Goal: Task Accomplishment & Management: Manage account settings

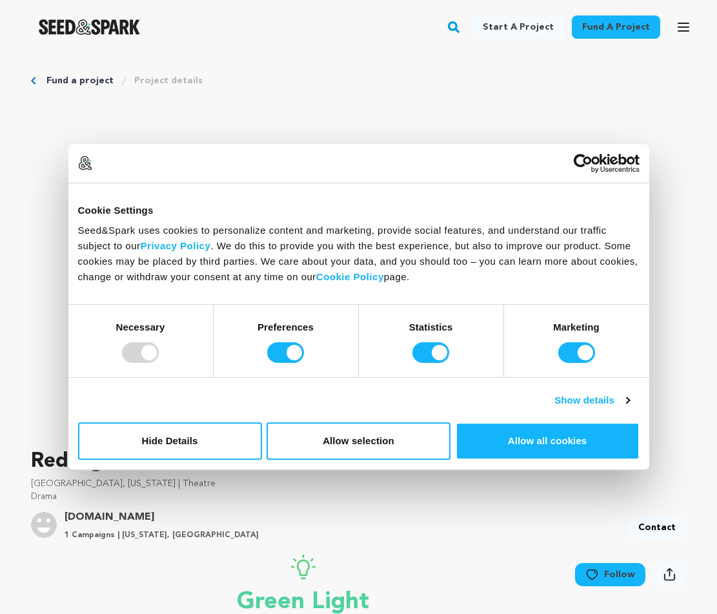
scroll to position [11, 0]
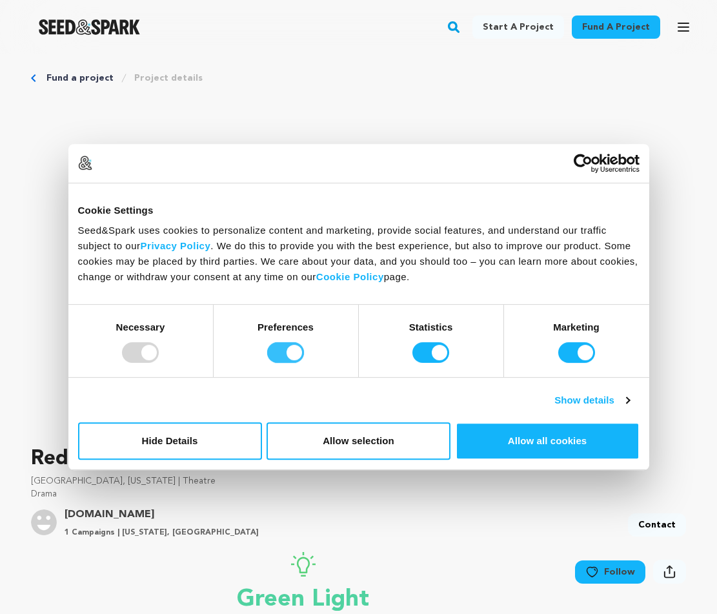
click at [299, 355] on input "Preferences" at bounding box center [285, 352] width 37 height 21
checkbox input "false"
drag, startPoint x: 381, startPoint y: 345, endPoint x: 398, endPoint y: 346, distance: 16.1
click at [388, 346] on div "Statistics" at bounding box center [431, 341] width 145 height 72
click at [413, 348] on input "Statistics" at bounding box center [430, 352] width 37 height 21
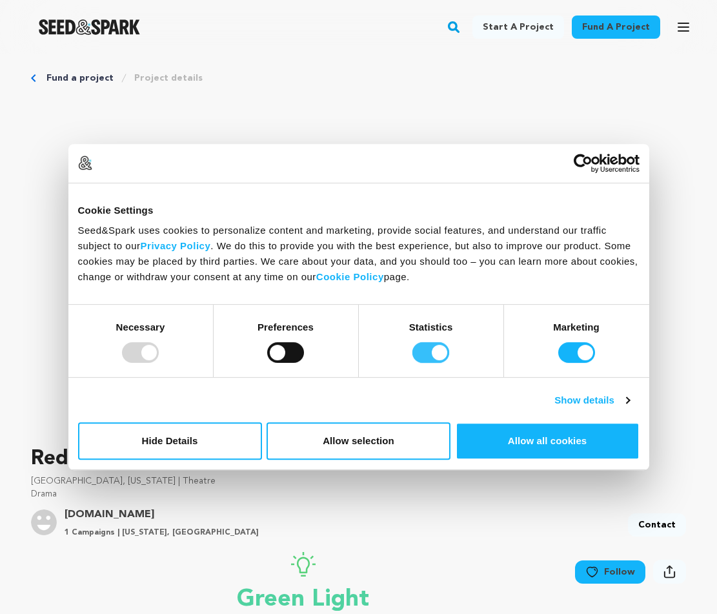
checkbox input "false"
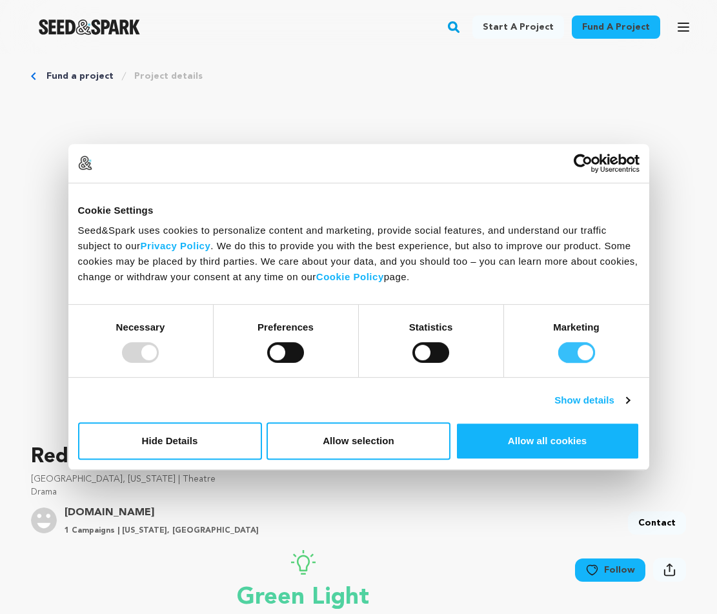
drag, startPoint x: 594, startPoint y: 348, endPoint x: 557, endPoint y: 356, distance: 37.7
click at [594, 348] on input "Marketing" at bounding box center [576, 352] width 37 height 21
click at [585, 348] on input "Marketing" at bounding box center [576, 352] width 37 height 21
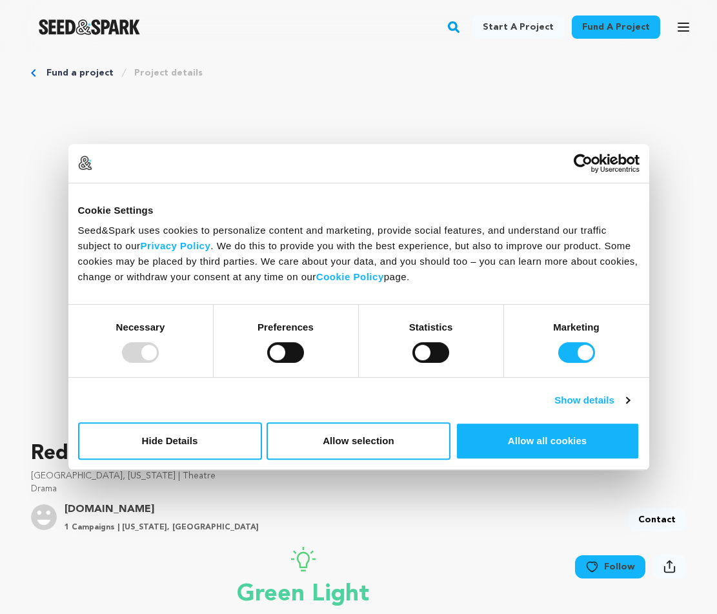
click at [598, 345] on div "Marketing" at bounding box center [576, 341] width 145 height 72
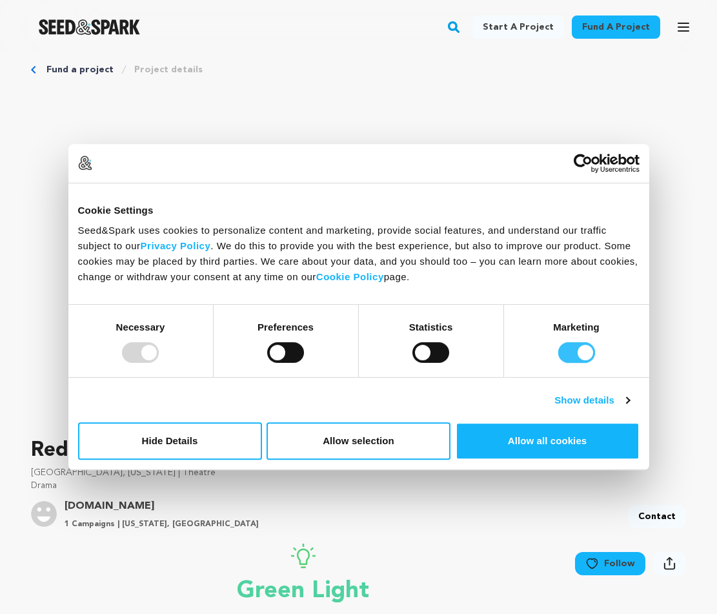
drag, startPoint x: 558, startPoint y: 358, endPoint x: 567, endPoint y: 355, distance: 9.0
click at [559, 358] on input "Marketing" at bounding box center [576, 352] width 37 height 21
checkbox input "false"
click at [425, 427] on button "Allow selection" at bounding box center [359, 440] width 184 height 37
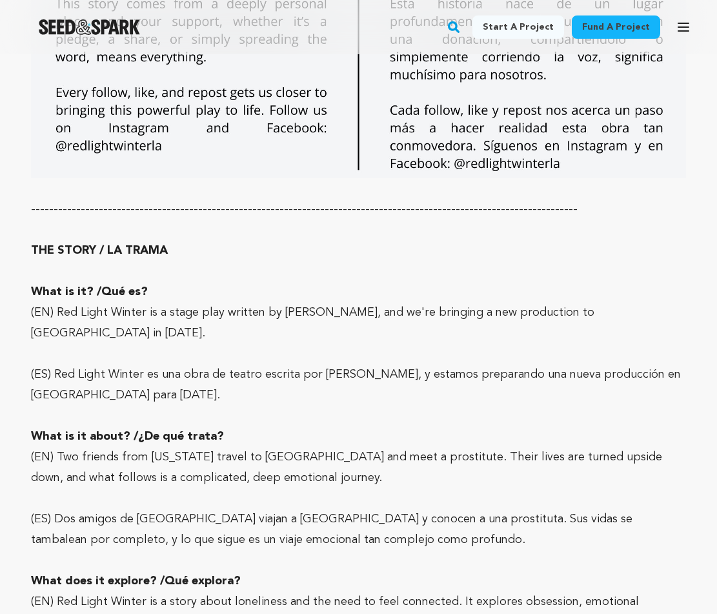
scroll to position [7026, 0]
